Goal: Information Seeking & Learning: Compare options

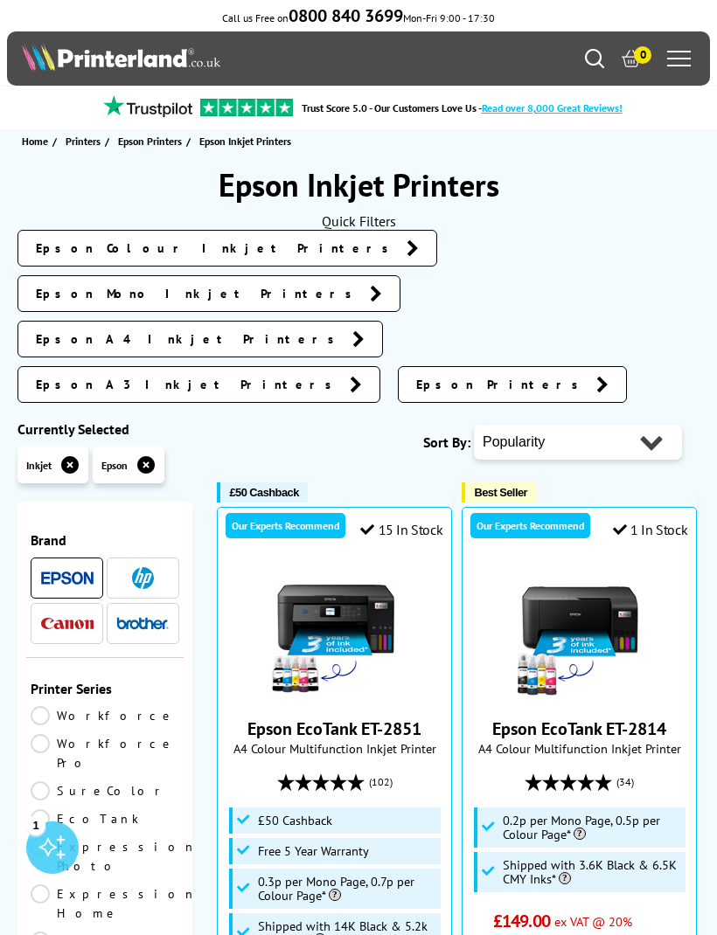
click at [533, 425] on select "Popularity Rating Price - Low to High Price - High to Low Running Costs - Low t…" at bounding box center [578, 442] width 208 height 35
select select "Price Ascending"
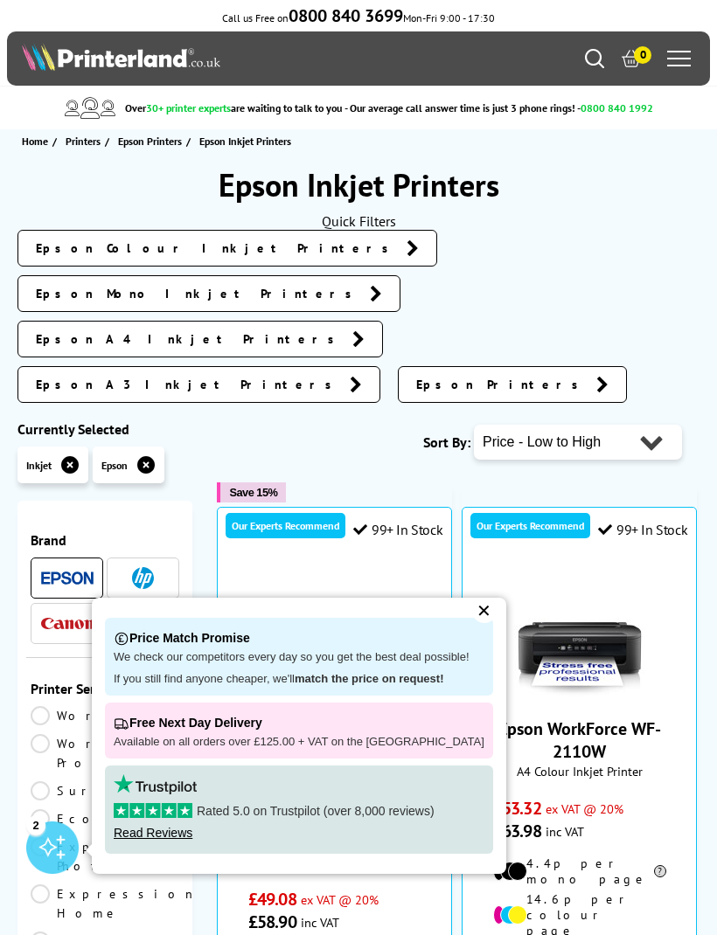
click at [472, 609] on div "✕" at bounding box center [484, 611] width 24 height 24
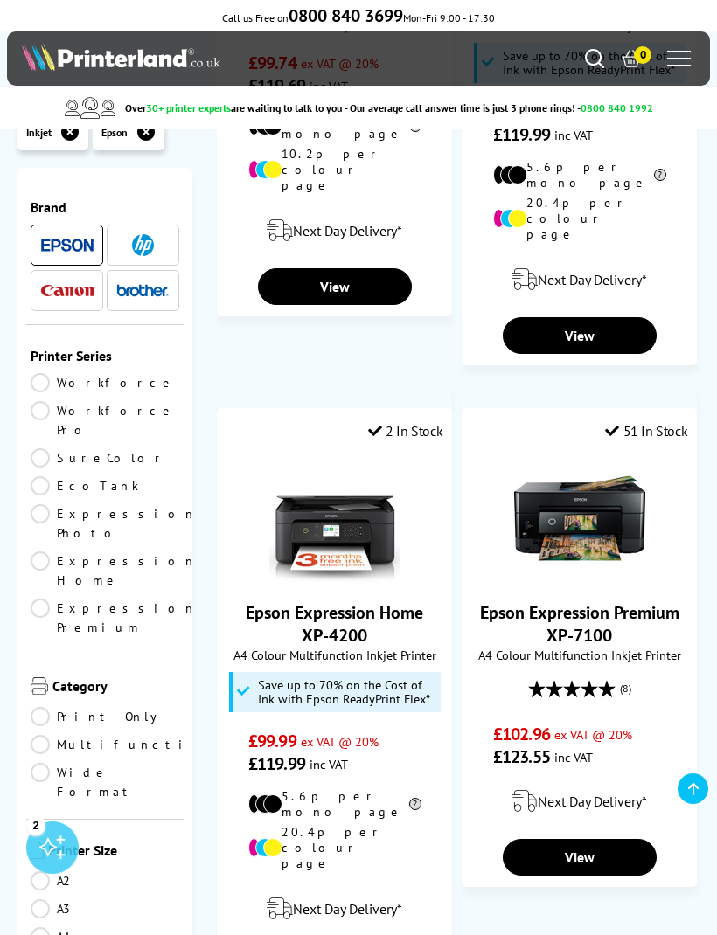
scroll to position [3528, 0]
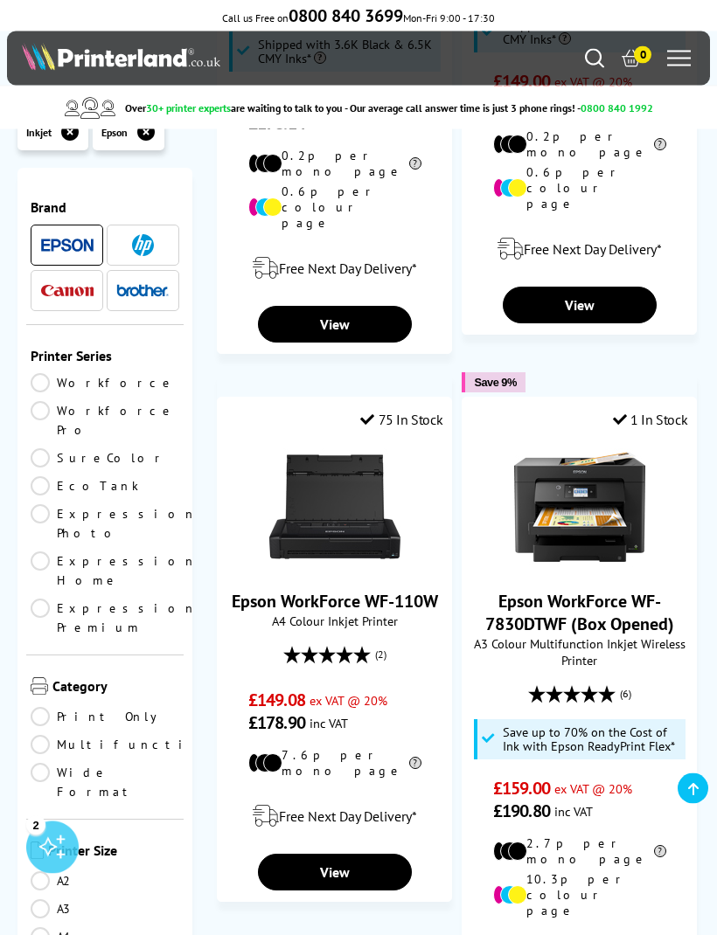
scroll to position [3734, 0]
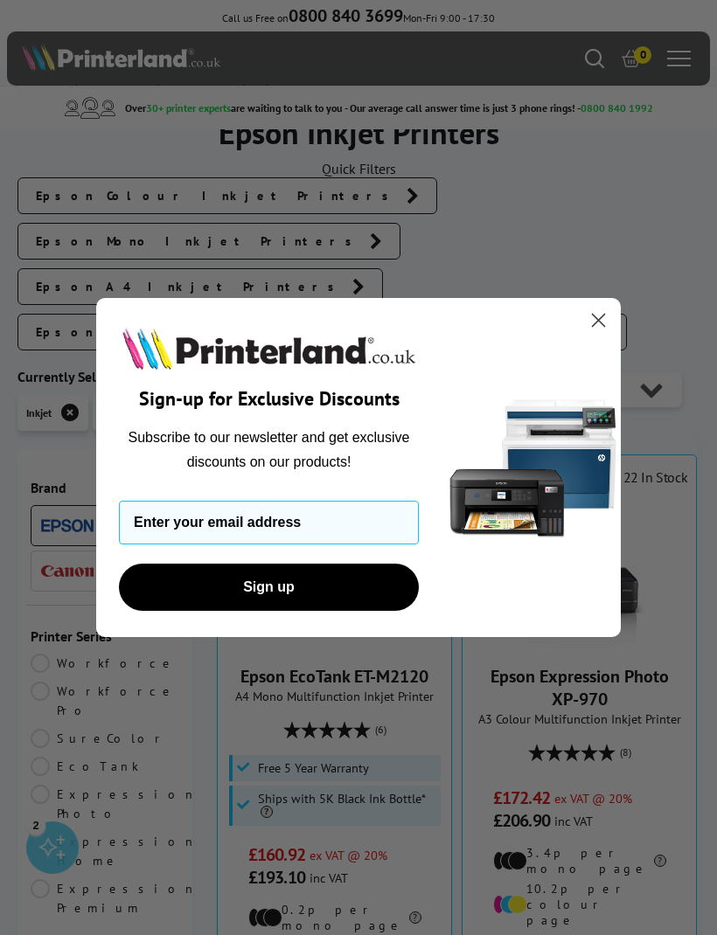
scroll to position [91, 0]
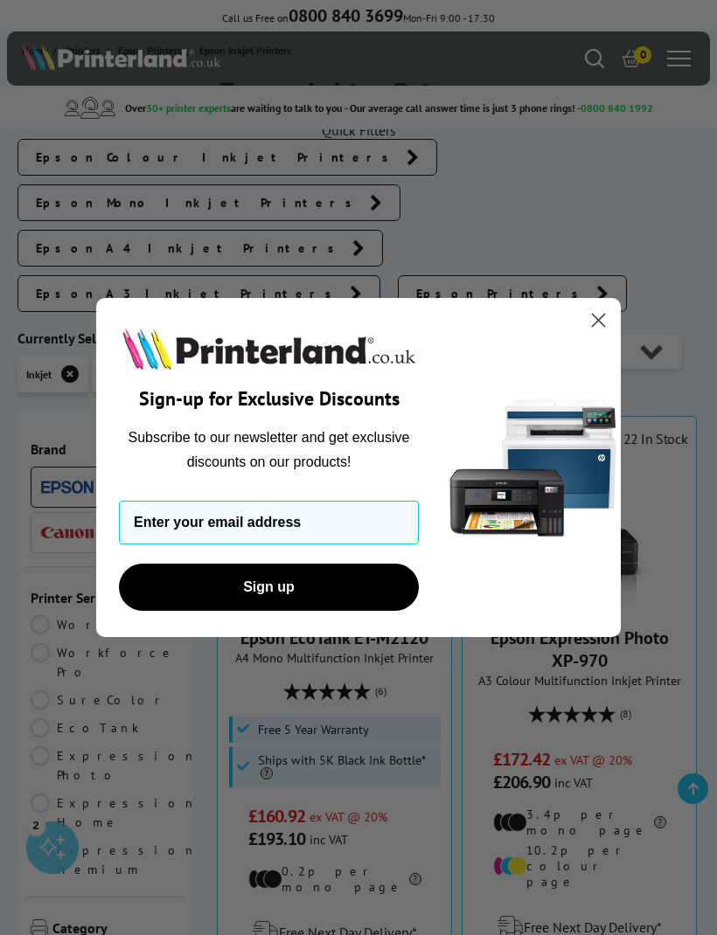
click at [274, 545] on input "Enter your email address" at bounding box center [269, 523] width 300 height 44
type input "mpowell.1982@hotmail.co.uk"
click at [234, 611] on button "Sign up" at bounding box center [269, 587] width 300 height 47
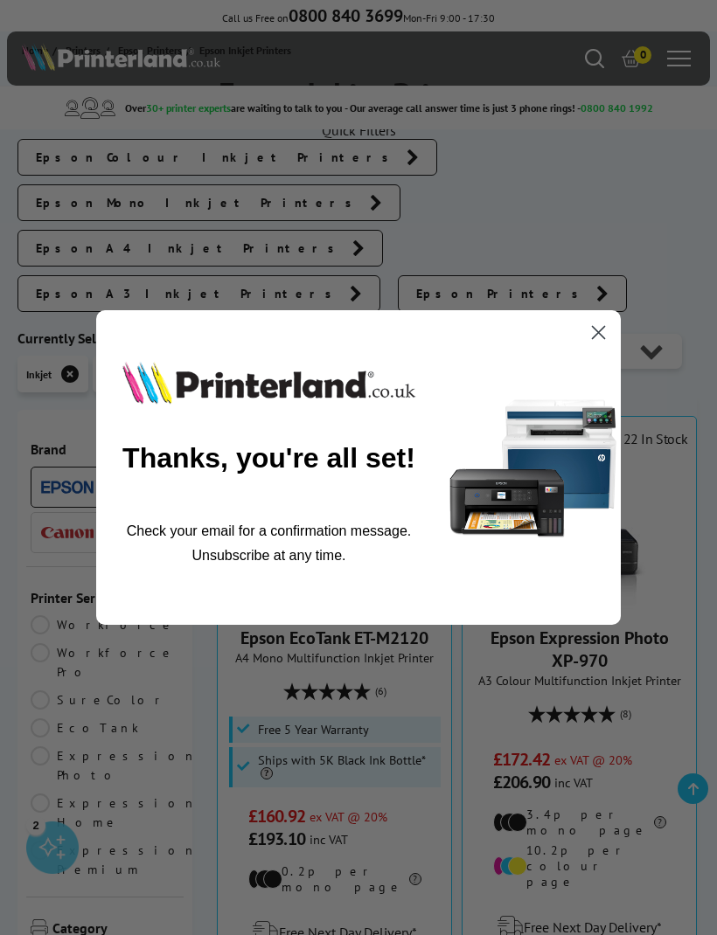
click at [601, 347] on circle "Close dialog" at bounding box center [598, 332] width 29 height 29
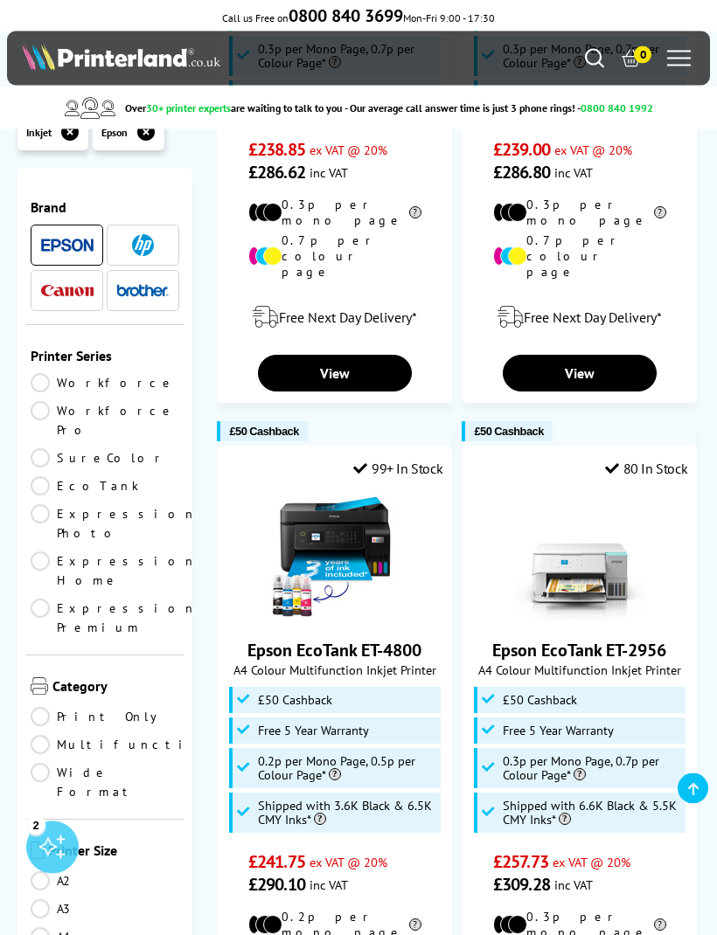
scroll to position [3677, 0]
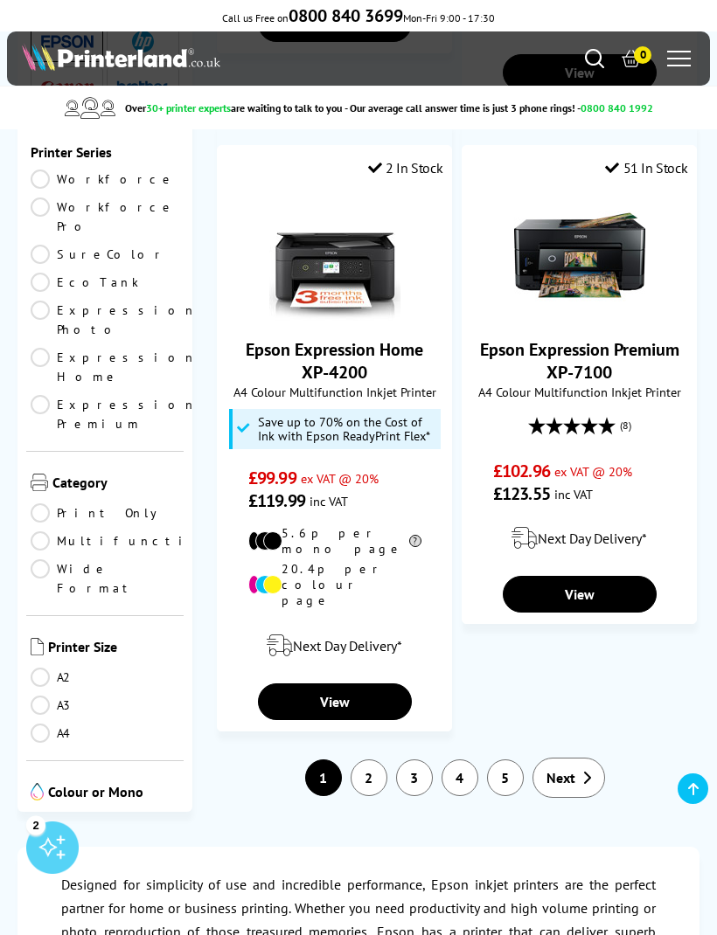
scroll to position [3799, 0]
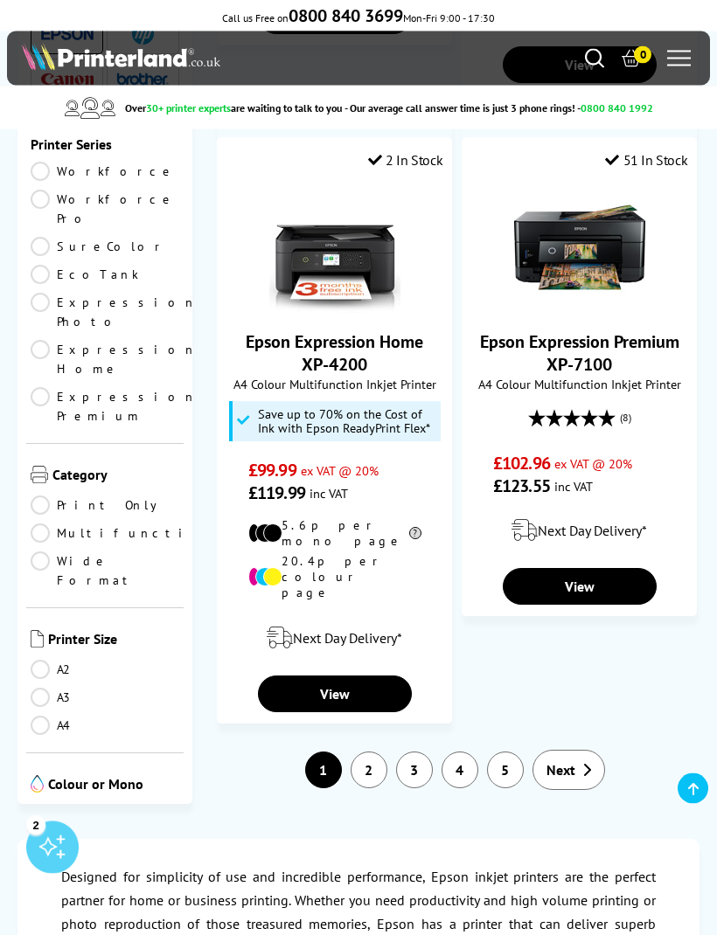
click at [366, 753] on link "2" at bounding box center [369, 771] width 37 height 37
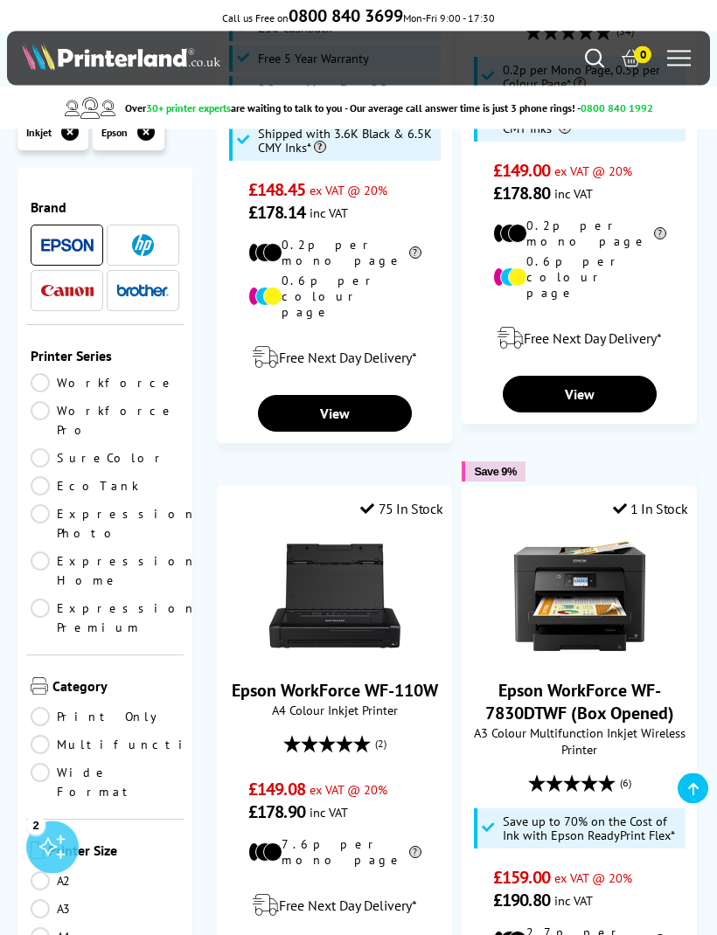
scroll to position [3645, 0]
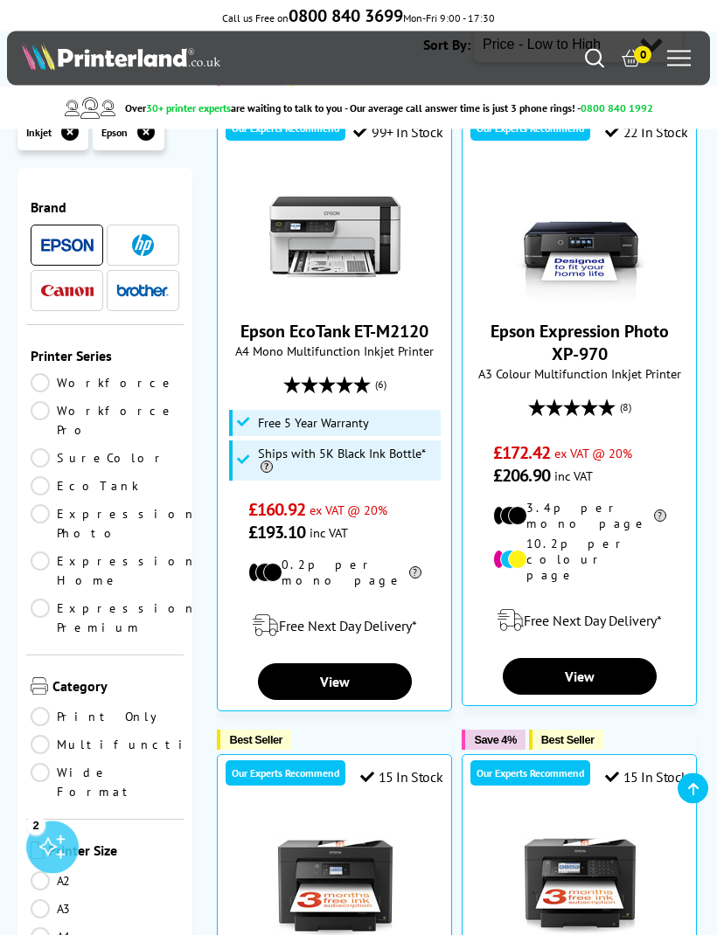
scroll to position [382, 0]
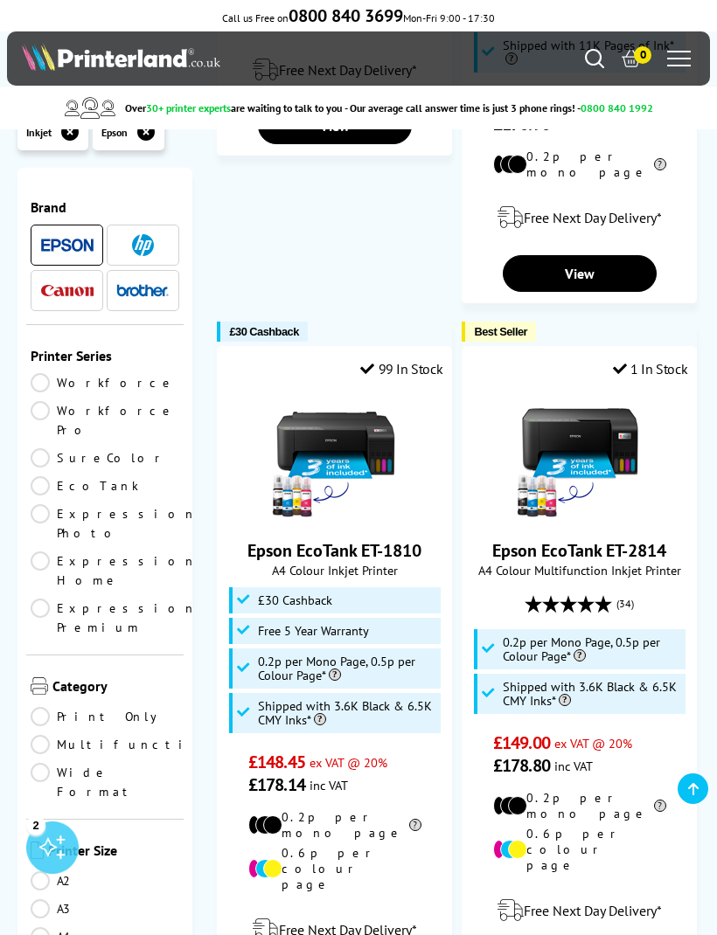
scroll to position [3077, 0]
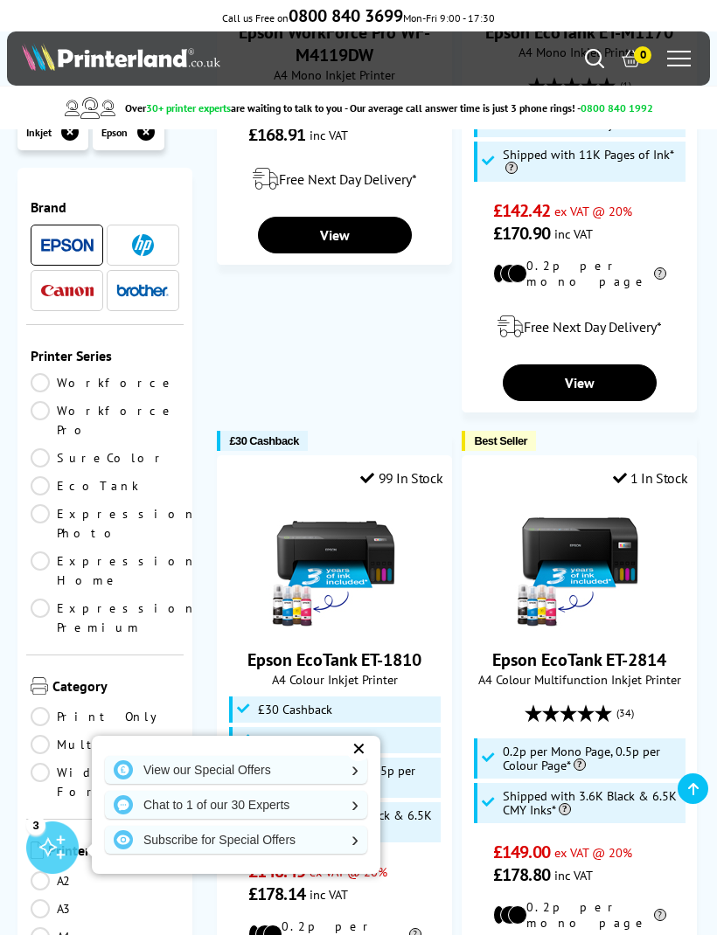
scroll to position [2963, 0]
